Goal: Information Seeking & Learning: Find specific fact

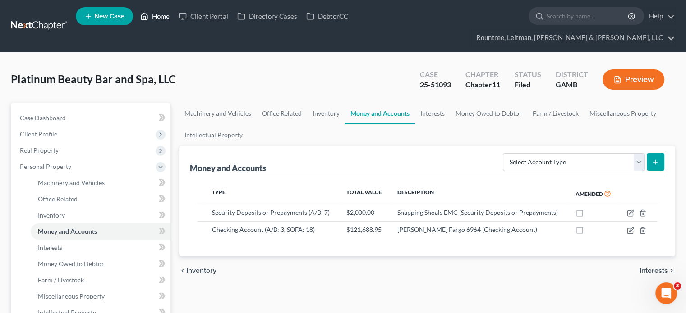
click at [156, 16] on link "Home" at bounding box center [155, 16] width 38 height 16
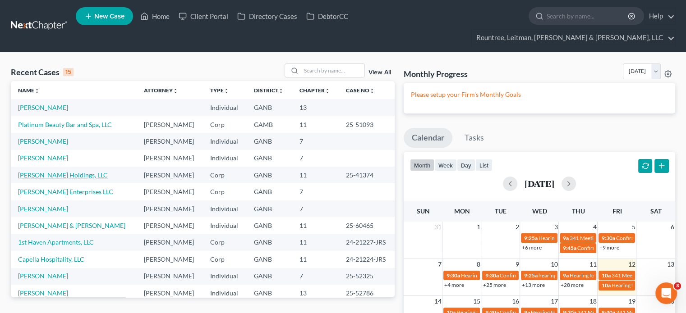
click at [39, 171] on link "[PERSON_NAME] Holdings, LLC" at bounding box center [63, 175] width 90 height 8
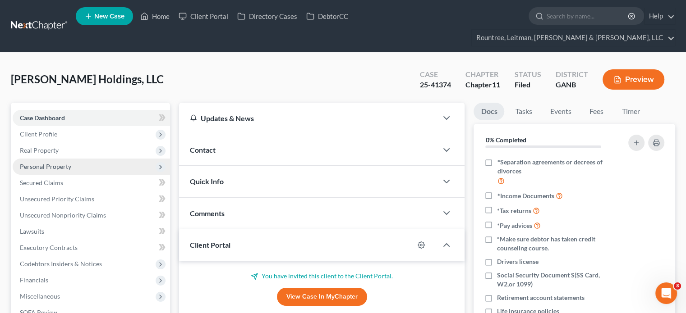
click at [45, 163] on span "Personal Property" at bounding box center [45, 167] width 51 height 8
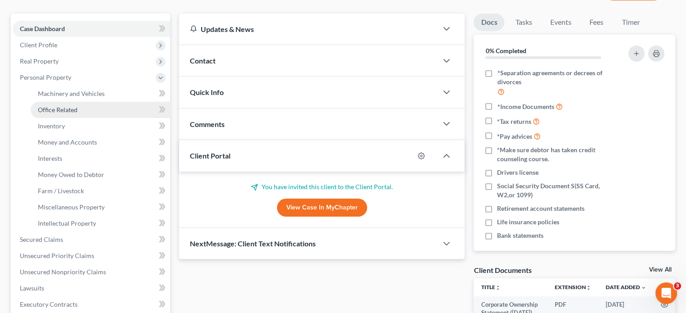
scroll to position [90, 0]
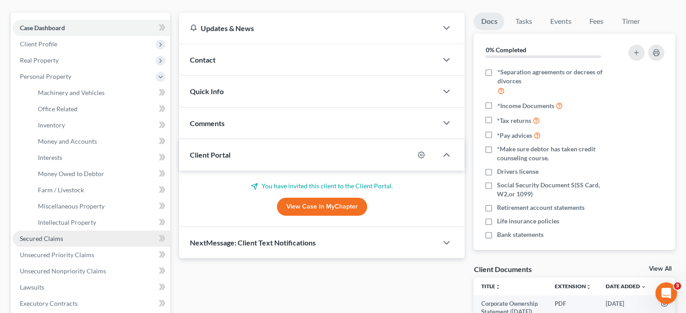
click at [59, 231] on link "Secured Claims" at bounding box center [91, 239] width 157 height 16
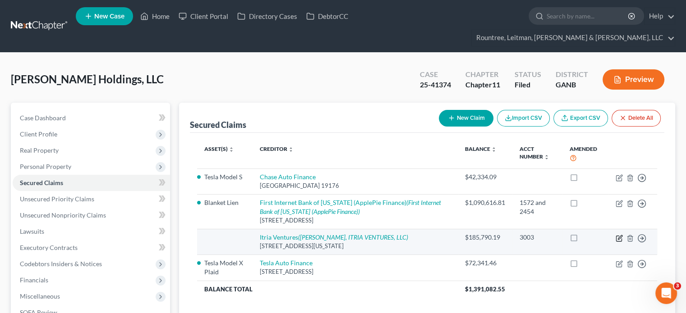
click at [618, 235] on icon "button" at bounding box center [620, 237] width 4 height 4
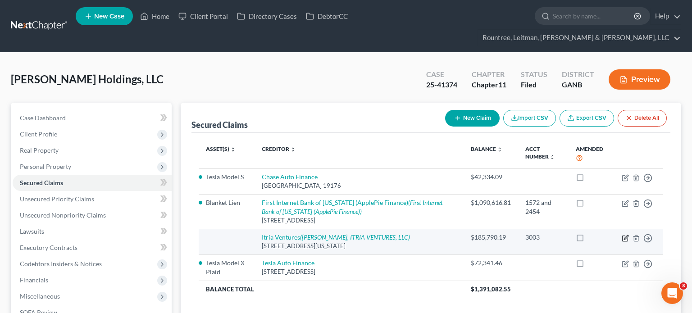
select select "35"
select select "0"
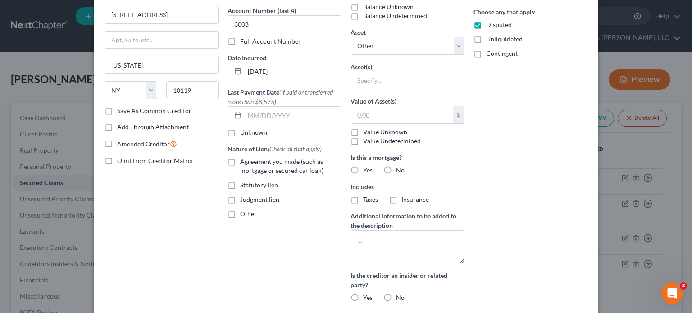
scroll to position [222, 0]
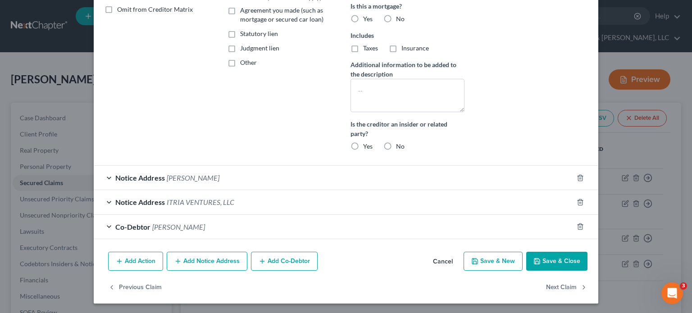
click at [184, 179] on span "Paul G. Williams" at bounding box center [193, 178] width 53 height 9
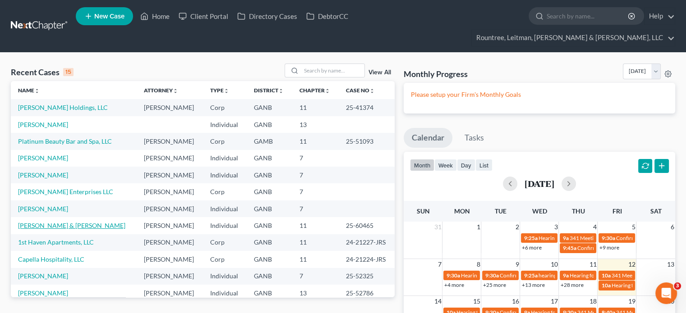
click at [62, 222] on link "[PERSON_NAME] & [PERSON_NAME]" at bounding box center [71, 226] width 107 height 8
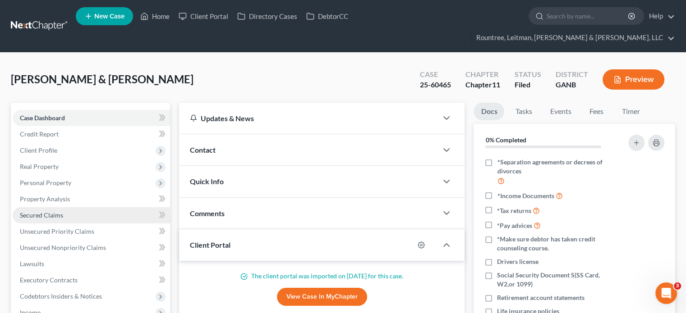
click at [49, 207] on link "Secured Claims" at bounding box center [91, 215] width 157 height 16
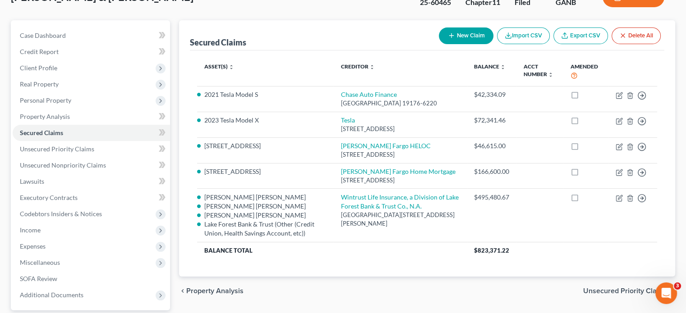
scroll to position [90, 0]
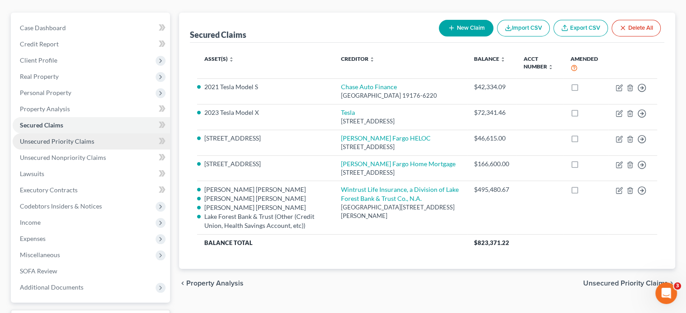
click at [63, 137] on span "Unsecured Priority Claims" at bounding box center [57, 141] width 74 height 8
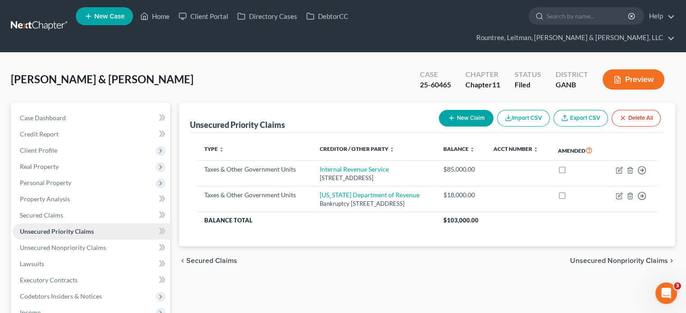
scroll to position [45, 0]
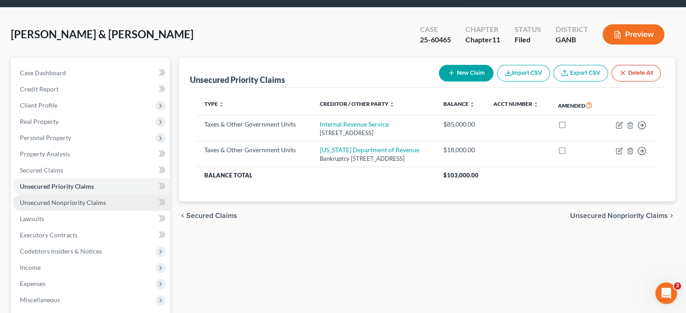
click at [46, 199] on span "Unsecured Nonpriority Claims" at bounding box center [63, 203] width 86 height 8
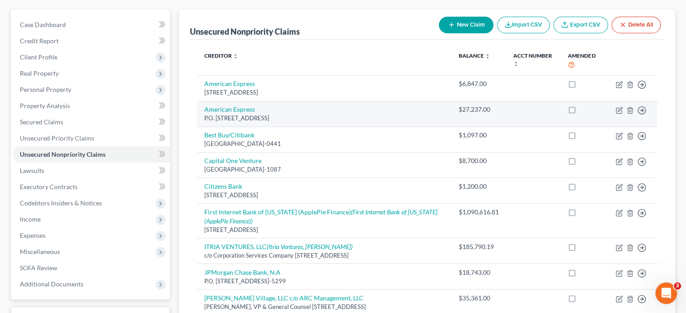
scroll to position [65, 0]
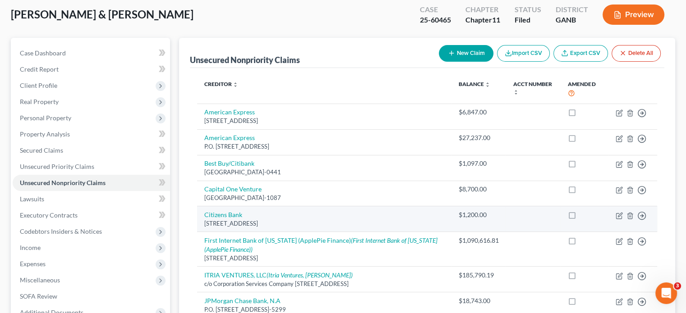
drag, startPoint x: 201, startPoint y: 207, endPoint x: 308, endPoint y: 203, distance: 106.9
click at [308, 206] on td "Citizens Bank [STREET_ADDRESS]" at bounding box center [324, 219] width 254 height 26
copy div "[STREET_ADDRESS]"
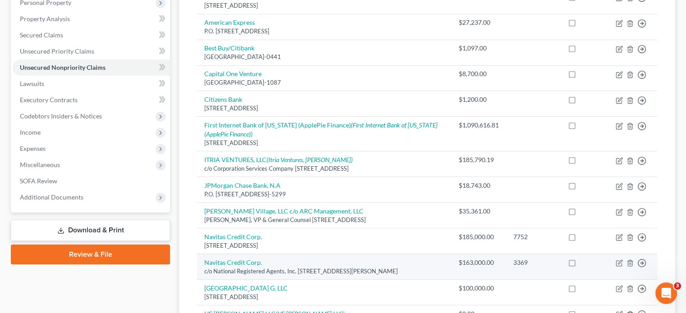
scroll to position [0, 0]
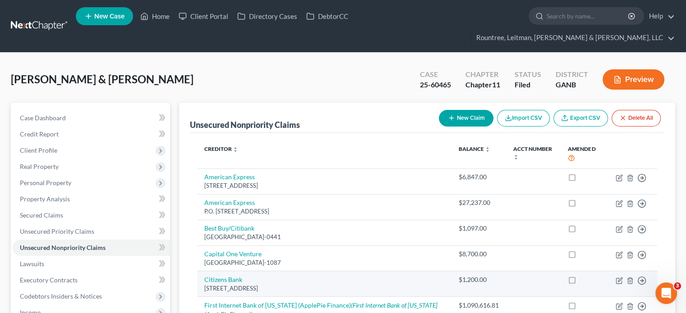
click at [247, 284] on div "[STREET_ADDRESS]" at bounding box center [323, 288] width 239 height 9
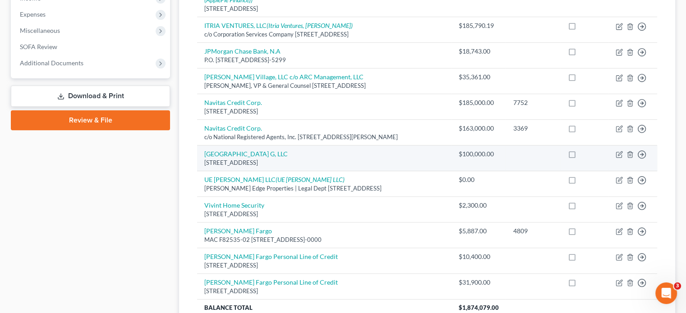
scroll to position [316, 0]
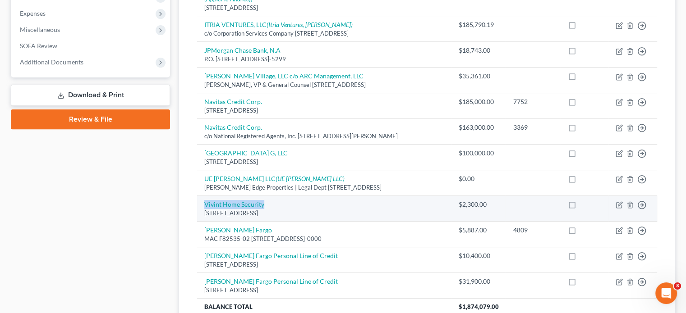
drag, startPoint x: 268, startPoint y: 183, endPoint x: 202, endPoint y: 188, distance: 66.4
click at [199, 196] on td "Vivint Home Security [STREET_ADDRESS]" at bounding box center [324, 209] width 254 height 26
copy link "Vivint Home Security"
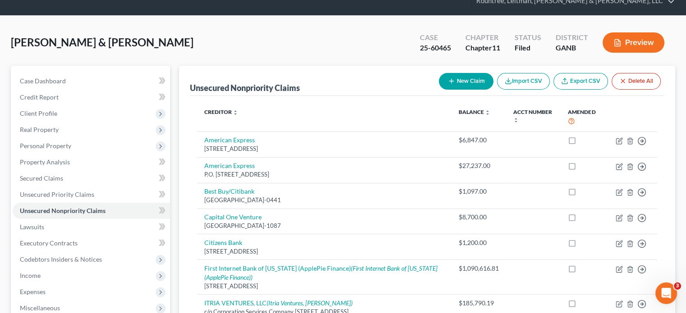
scroll to position [0, 0]
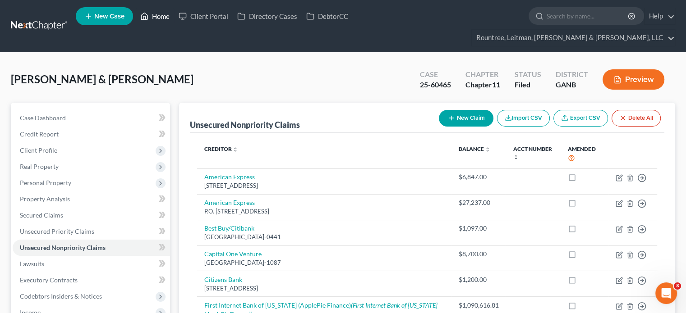
click at [156, 20] on link "Home" at bounding box center [155, 16] width 38 height 16
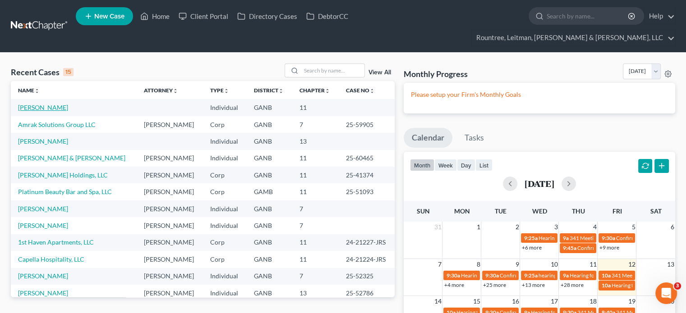
click at [27, 104] on link "[PERSON_NAME]" at bounding box center [43, 108] width 50 height 8
